Goal: Task Accomplishment & Management: Complete application form

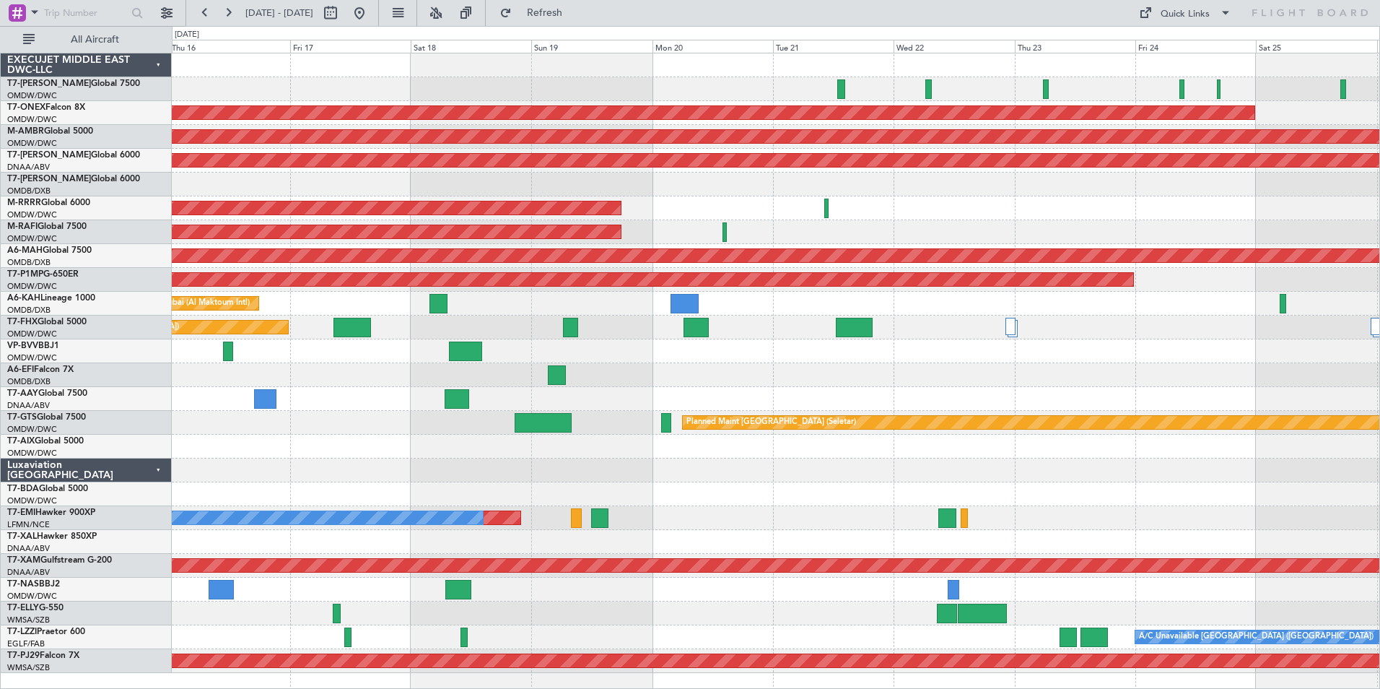
click at [239, 422] on div "Planned Maint Nurnberg Planned Maint [GEOGRAPHIC_DATA] (Seletar) AOG Maint [GEO…" at bounding box center [776, 362] width 1208 height 619
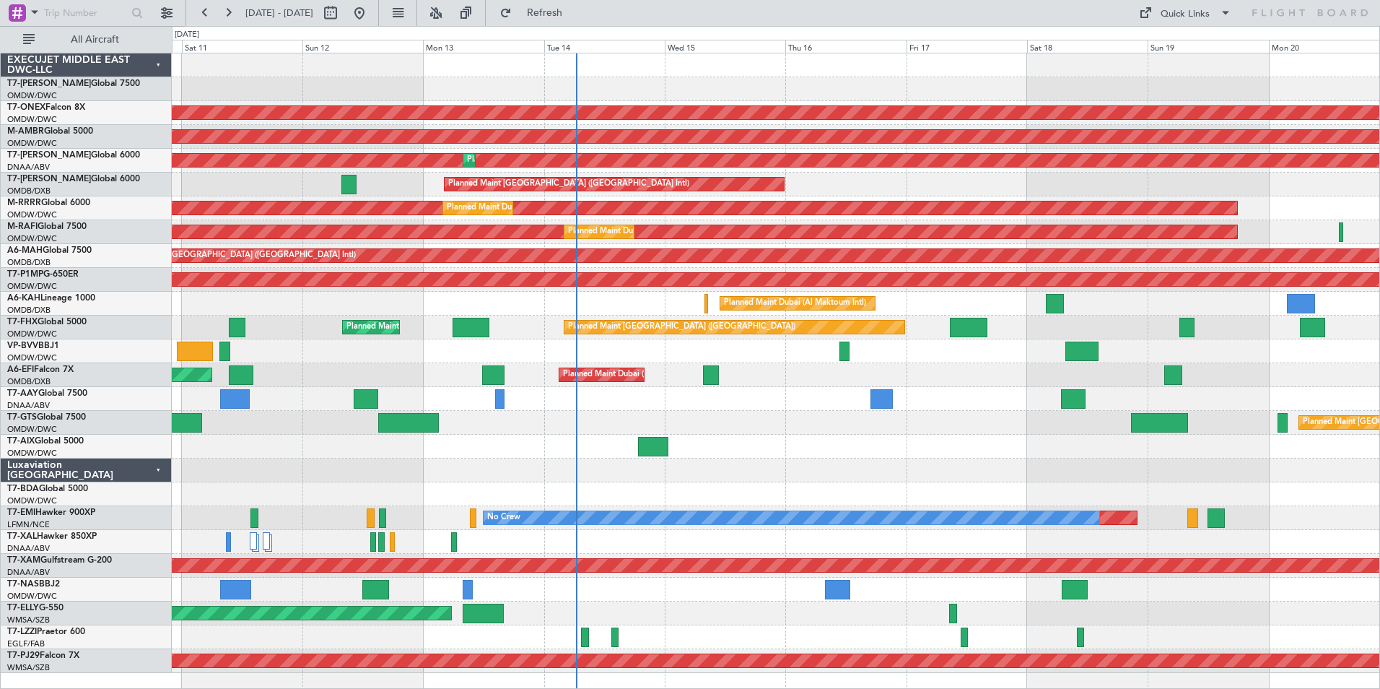
click at [881, 302] on div "Planned Maint Dubai (Al Maktoum Intl)" at bounding box center [776, 304] width 1208 height 24
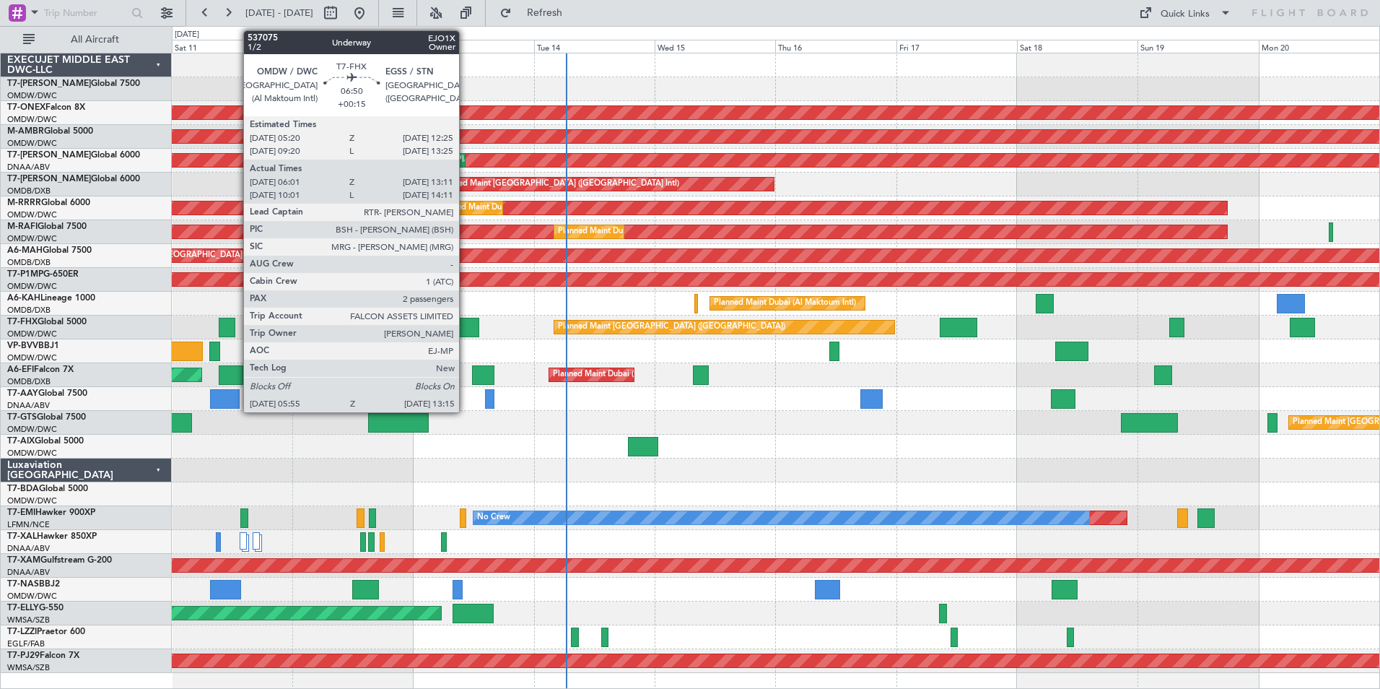
click at [466, 329] on div at bounding box center [462, 327] width 38 height 19
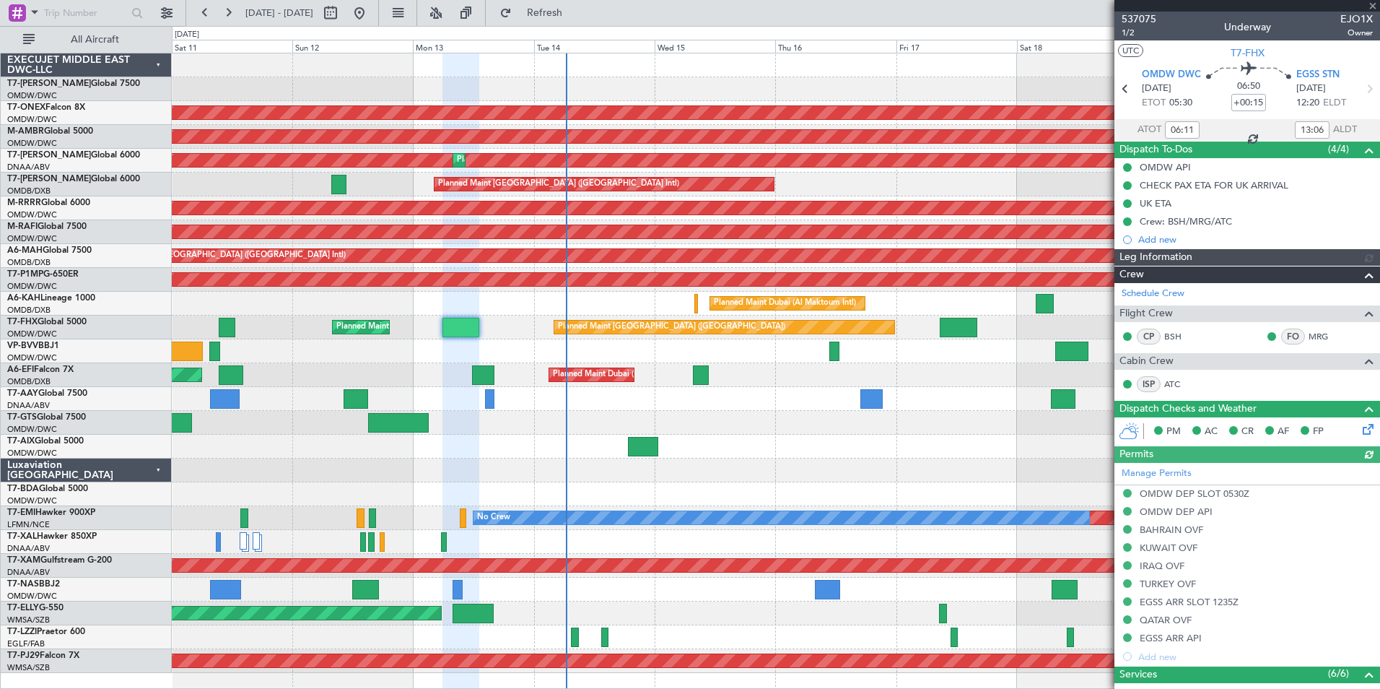
type input "[PERSON_NAME] (ANI)"
type input "7316"
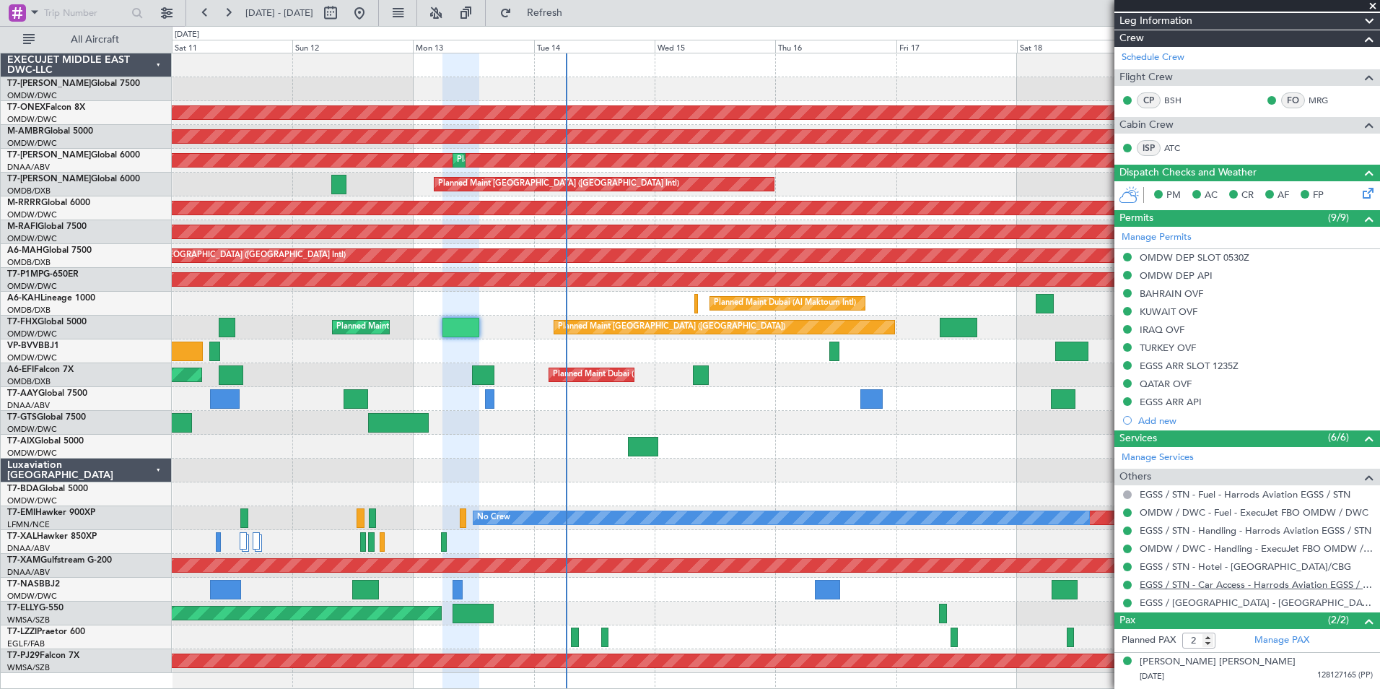
scroll to position [264, 0]
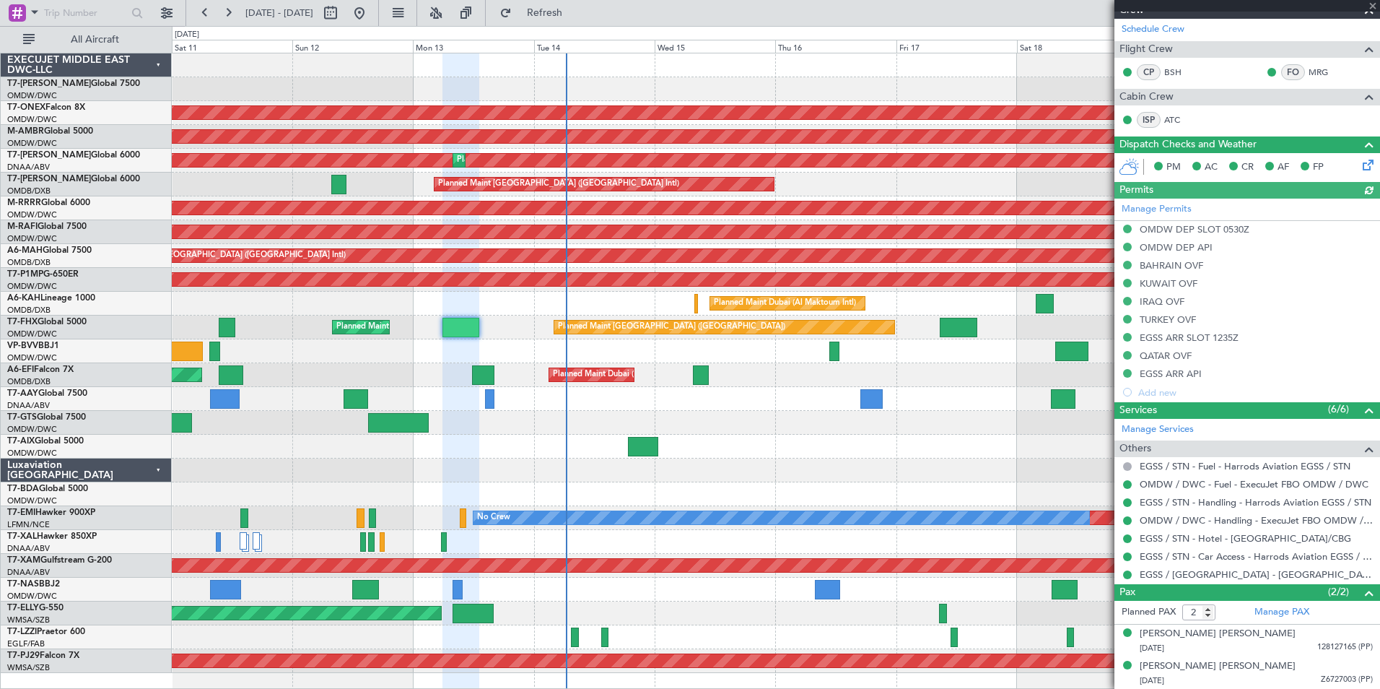
type input "[PERSON_NAME] (ANI)"
type input "7316"
type input "[PERSON_NAME] (ANI)"
type input "7316"
type input "[PERSON_NAME] (ANI)"
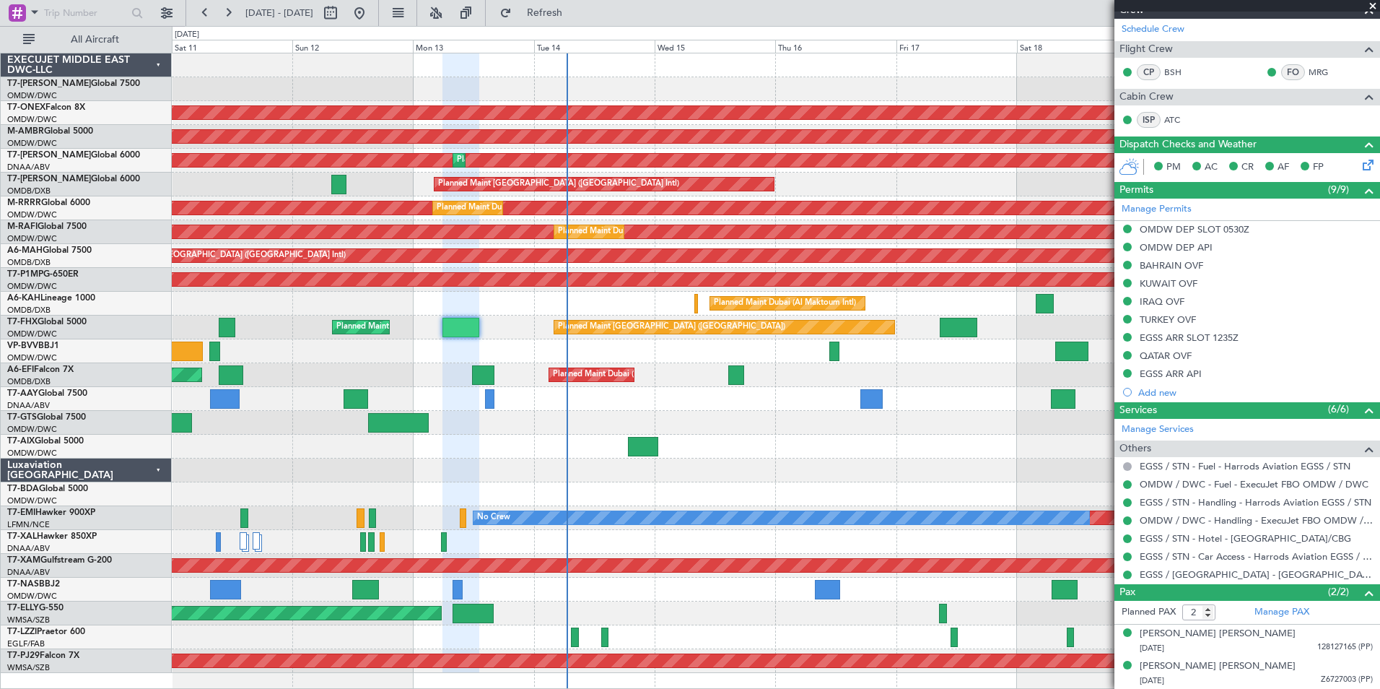
type input "7316"
type input "[PERSON_NAME] (ANI)"
type input "7316"
type input "[PERSON_NAME] (ANI)"
type input "7316"
